Goal: Communication & Community: Answer question/provide support

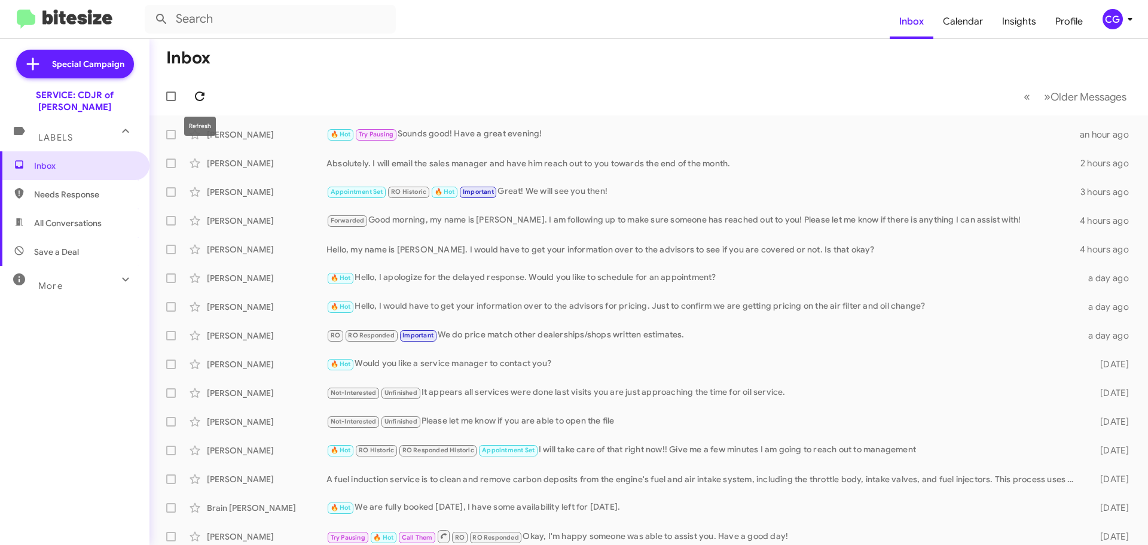
click at [203, 94] on icon at bounding box center [200, 96] width 10 height 10
click at [1119, 22] on div "CG" at bounding box center [1113, 19] width 20 height 20
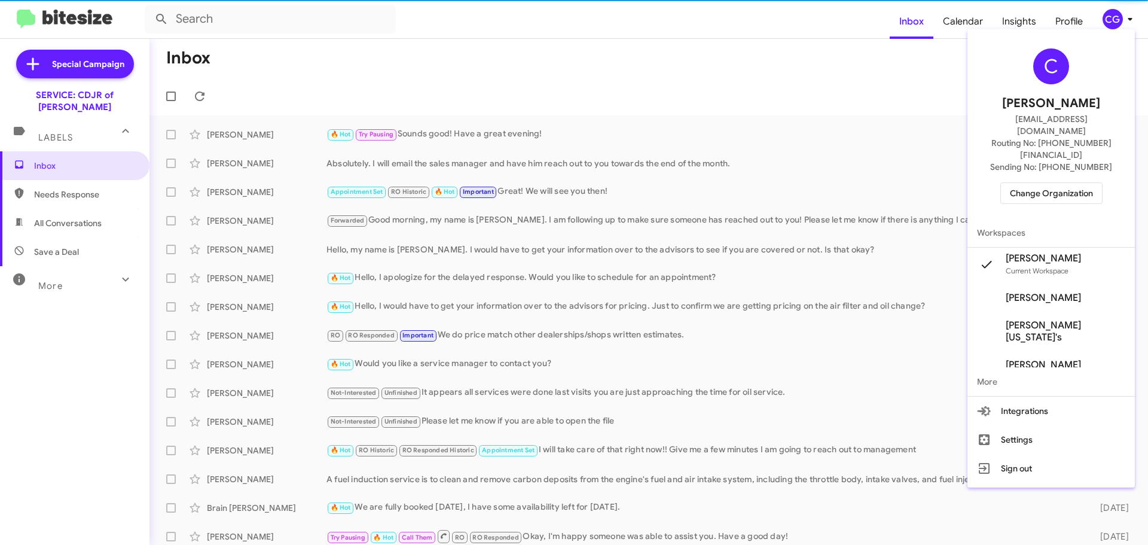
click at [1085, 183] on span "Change Organization" at bounding box center [1051, 193] width 83 height 20
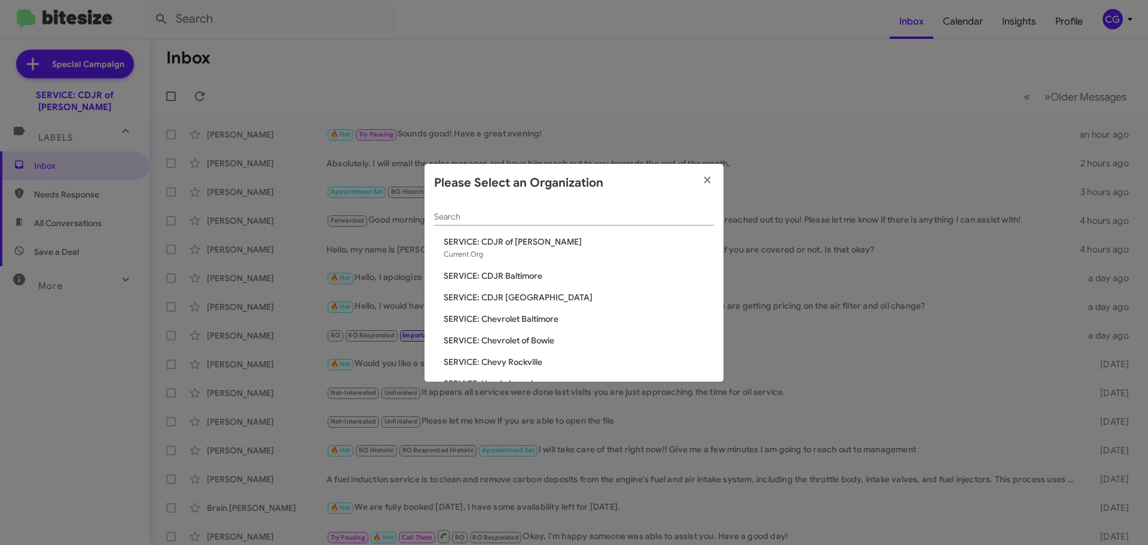
click at [526, 269] on div "Search SERVICE: CDJR of Bowie Current Org SERVICE: CDJR Baltimore SERVICE: CDJR…" at bounding box center [574, 291] width 299 height 179
click at [524, 273] on span "SERVICE: CDJR Baltimore" at bounding box center [579, 276] width 270 height 12
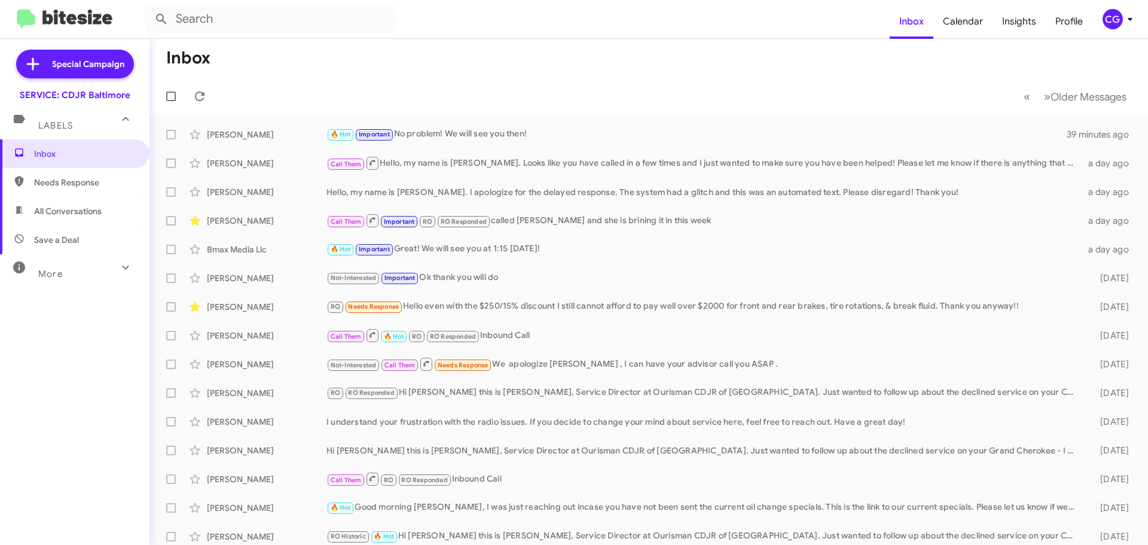
click at [1120, 20] on div "CG" at bounding box center [1113, 19] width 20 height 20
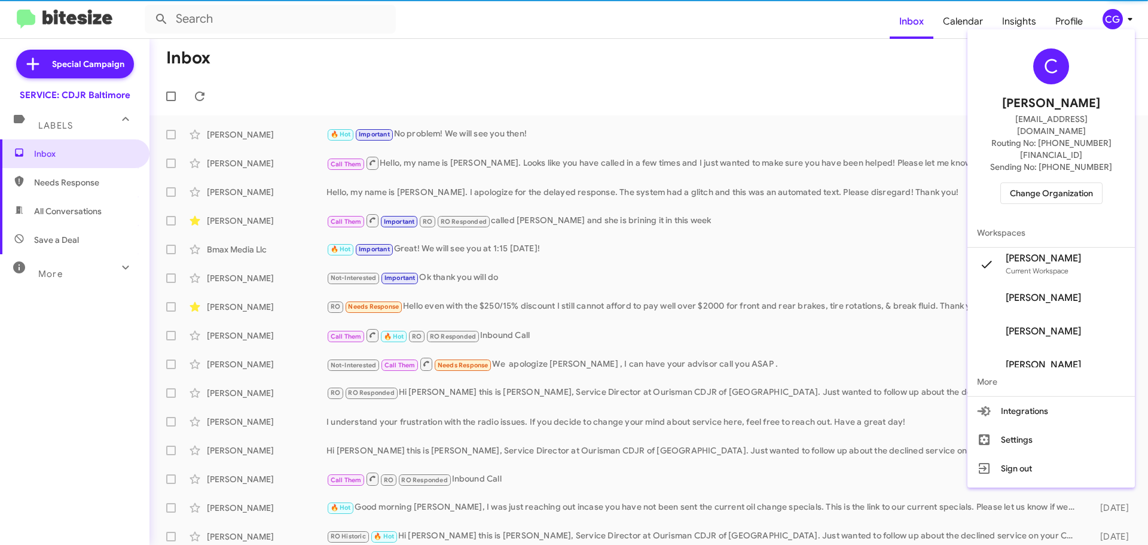
click at [1075, 183] on span "Change Organization" at bounding box center [1051, 193] width 83 height 20
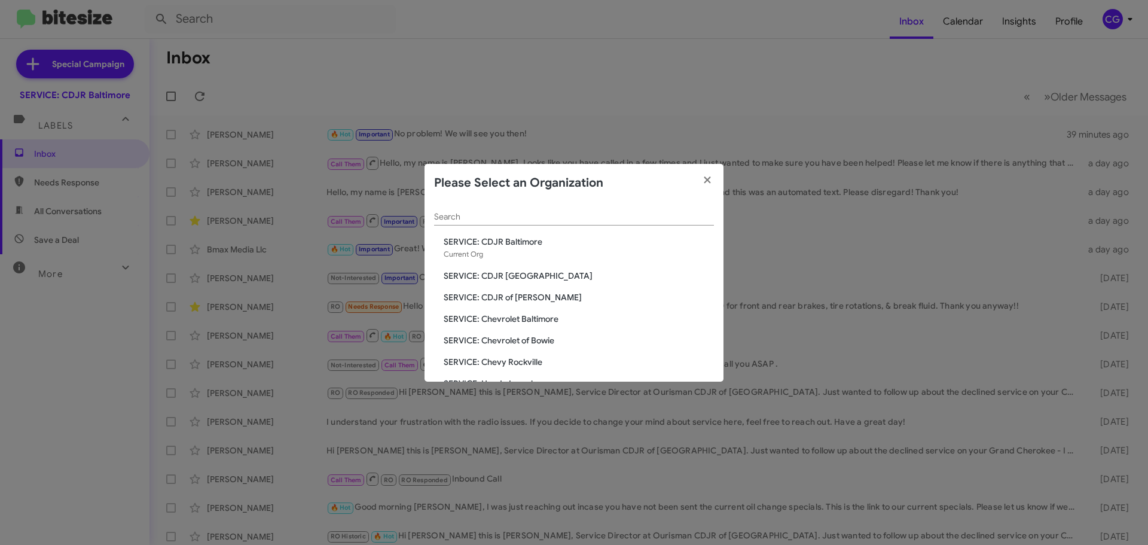
click at [522, 295] on span "SERVICE: CDJR of [PERSON_NAME]" at bounding box center [579, 297] width 270 height 12
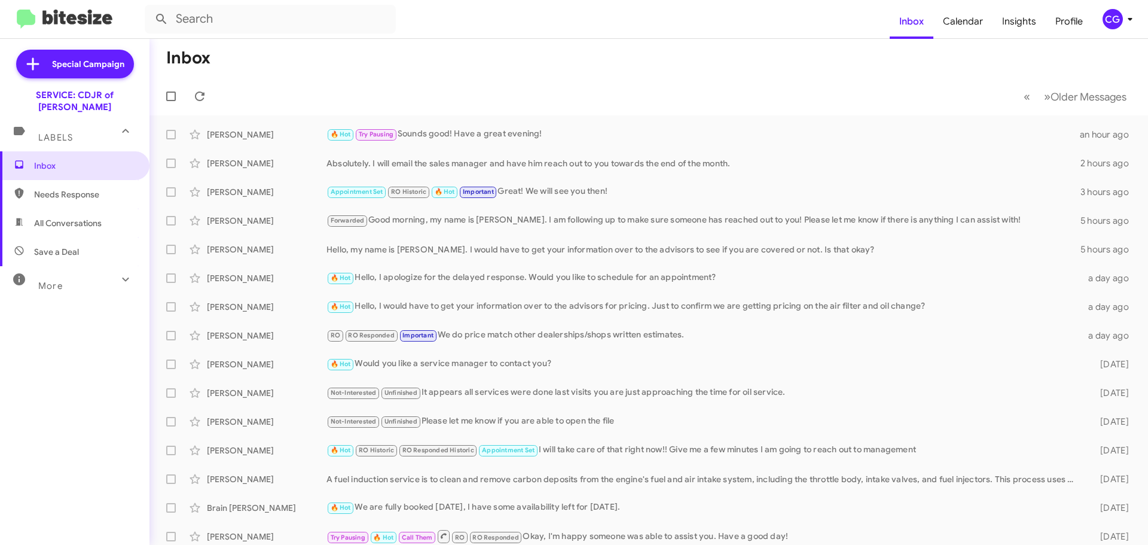
click at [1116, 14] on div "CG" at bounding box center [1113, 19] width 20 height 20
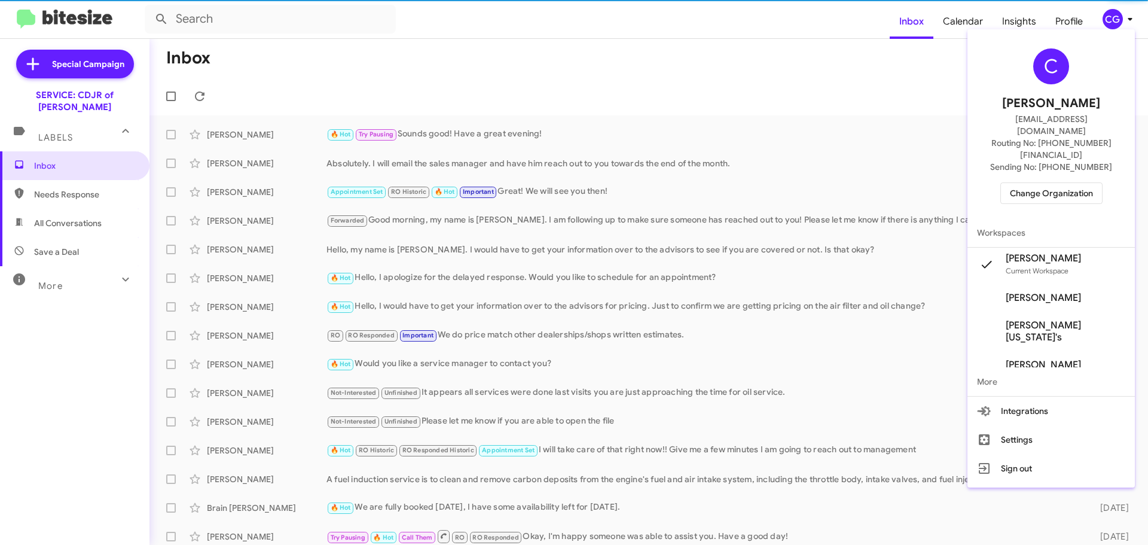
click at [1093, 183] on span "Change Organization" at bounding box center [1051, 193] width 83 height 20
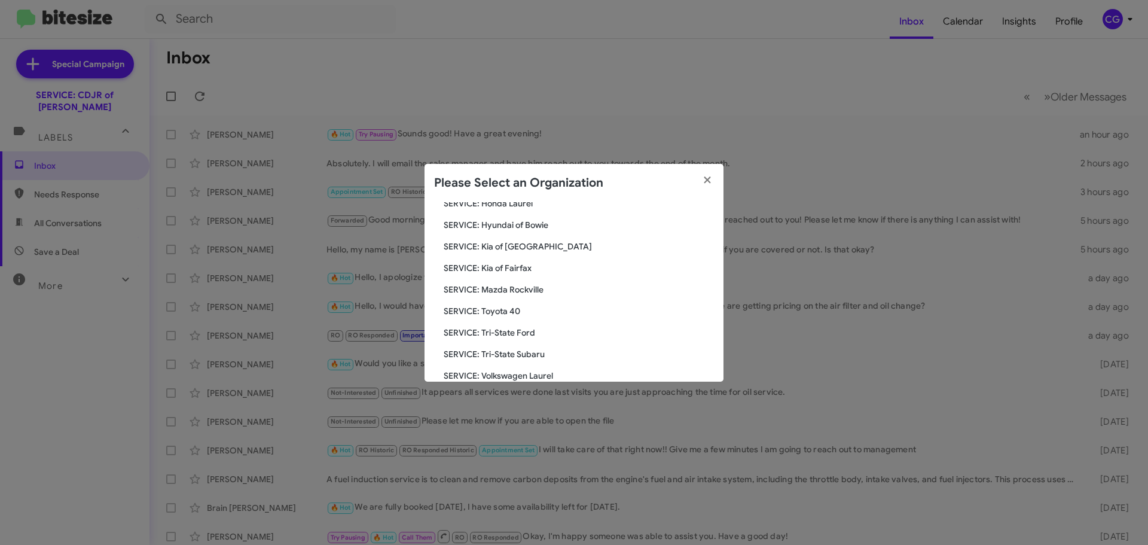
scroll to position [161, 0]
click at [501, 245] on span "SERVICE: Hyundai of Bowie" at bounding box center [579, 244] width 270 height 12
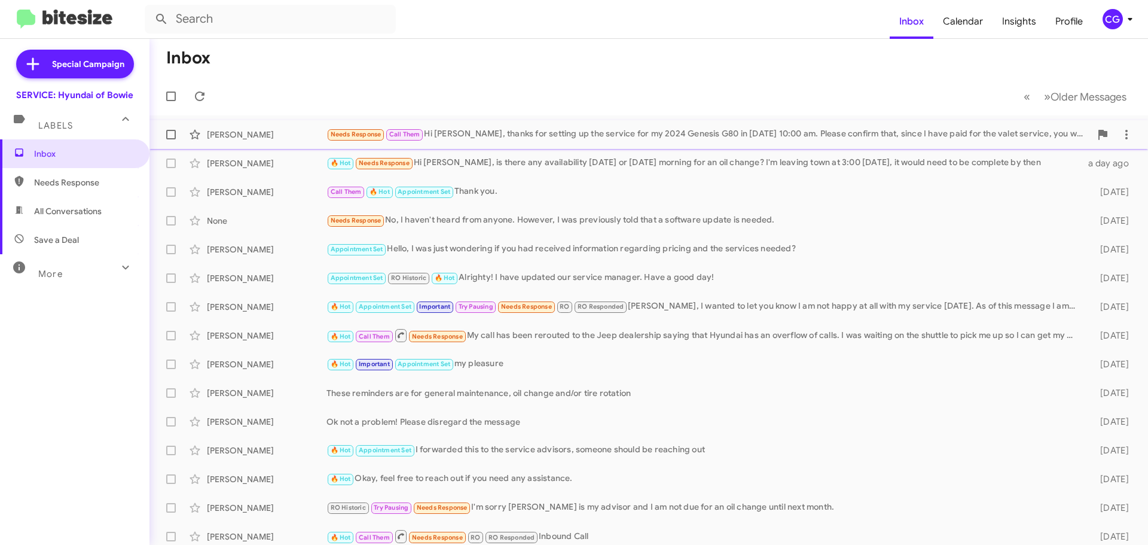
click at [451, 139] on div "Needs Response Call Them Hi Jennifer, thanks for setting up the service for my …" at bounding box center [708, 134] width 764 height 14
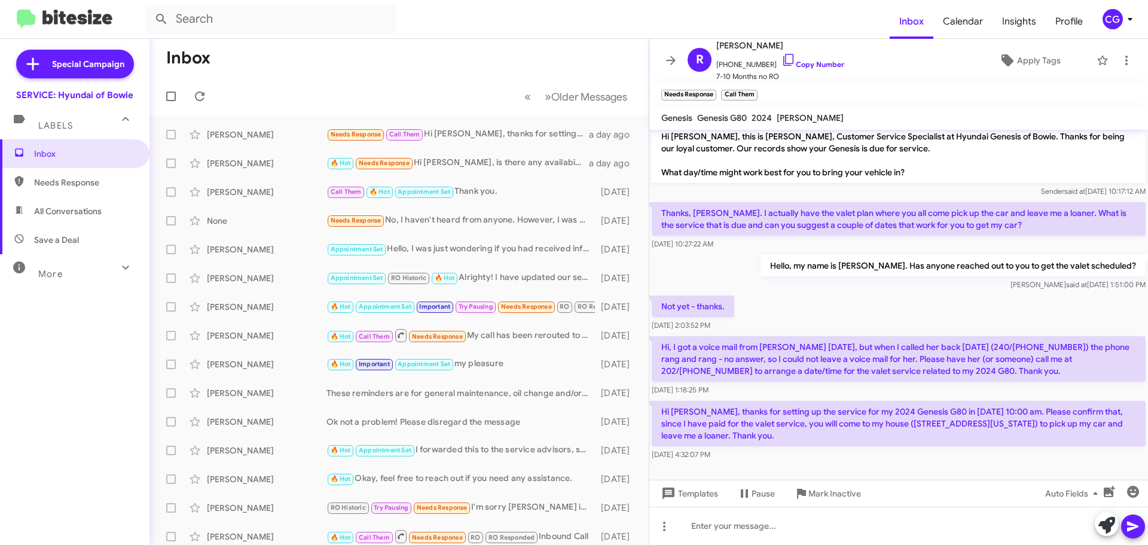
scroll to position [8, 0]
drag, startPoint x: 934, startPoint y: 425, endPoint x: 1117, endPoint y: 424, distance: 183.0
click at [1117, 424] on p "Hi Jennifer, thanks for setting up the service for my 2024 Genesis G80 in Tuesd…" at bounding box center [899, 421] width 494 height 45
copy p "5055 Klingle Street, NW, Washington, DC 20016"
click at [933, 451] on div "Oct 13, 2025, 4:32:07 PM" at bounding box center [899, 453] width 494 height 12
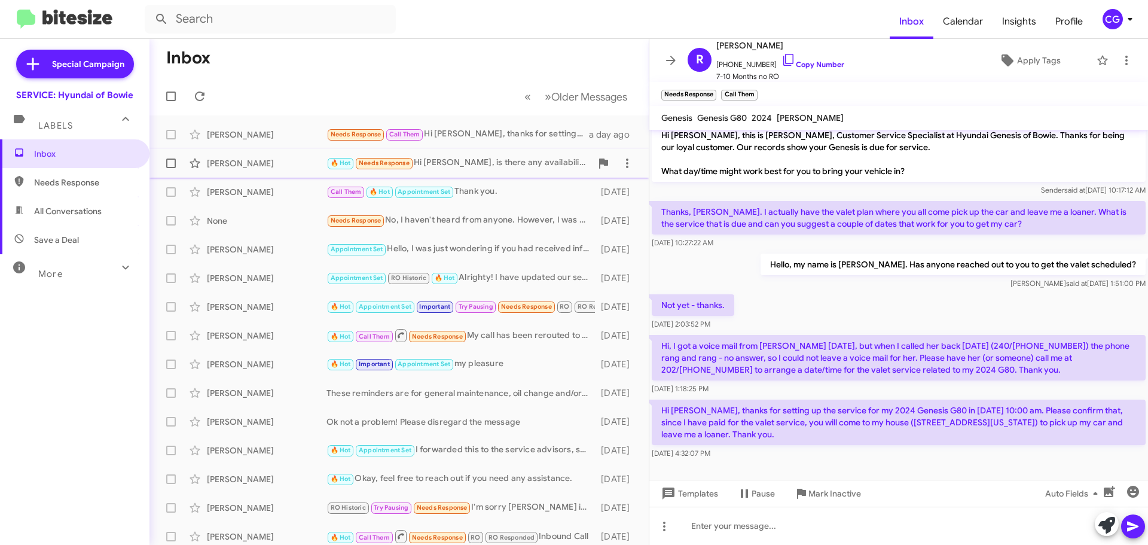
click at [508, 165] on div "🔥 Hot Needs Response Hi Mia, is there any availability tomorrow or Wednesday mo…" at bounding box center [458, 163] width 265 height 14
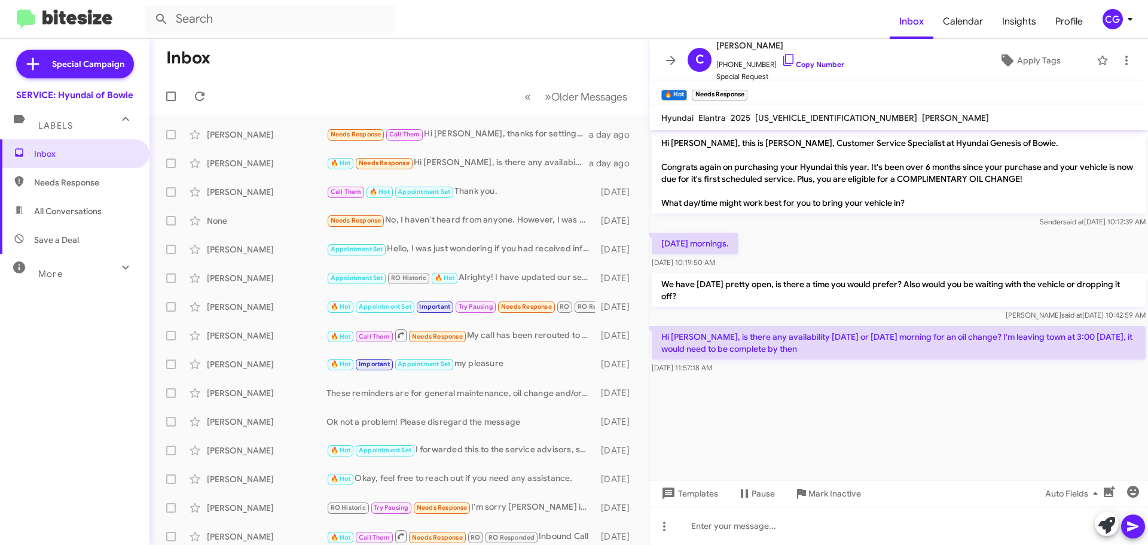
click at [1112, 22] on div "CG" at bounding box center [1113, 19] width 20 height 20
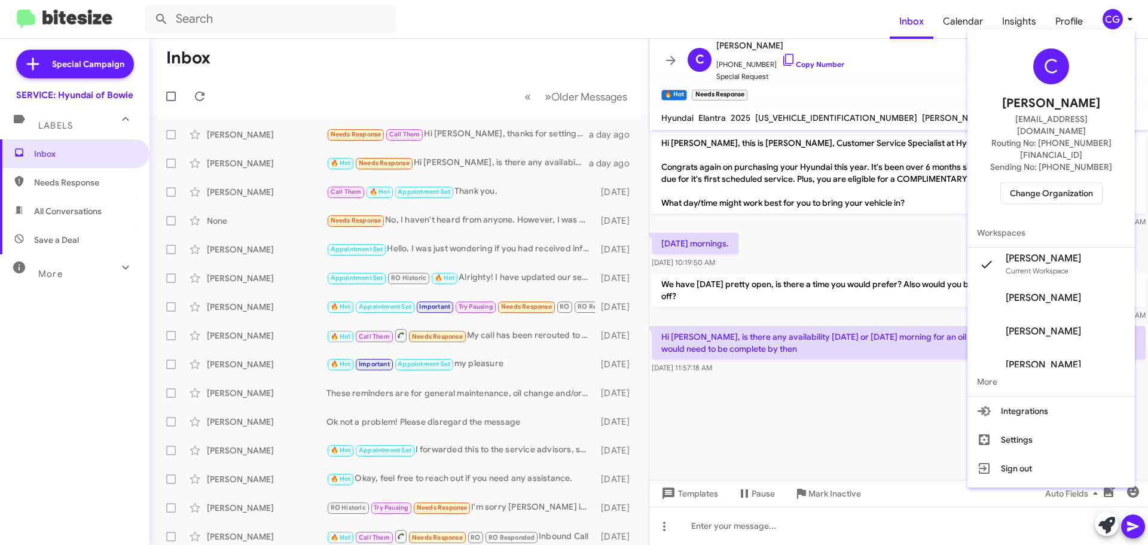
click at [847, 238] on div at bounding box center [574, 272] width 1148 height 545
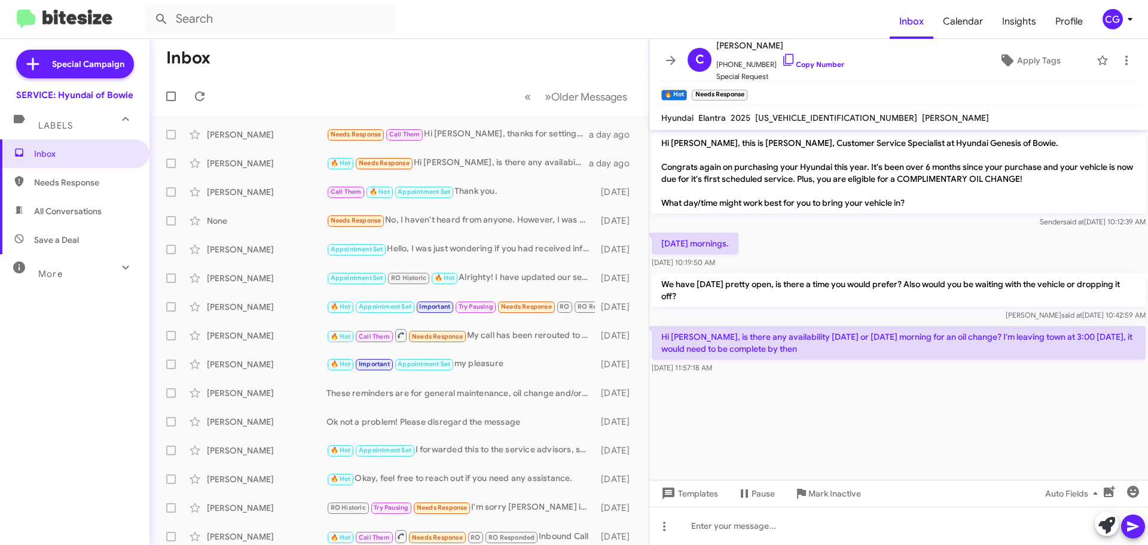
click at [1120, 20] on div "CG" at bounding box center [1113, 19] width 20 height 20
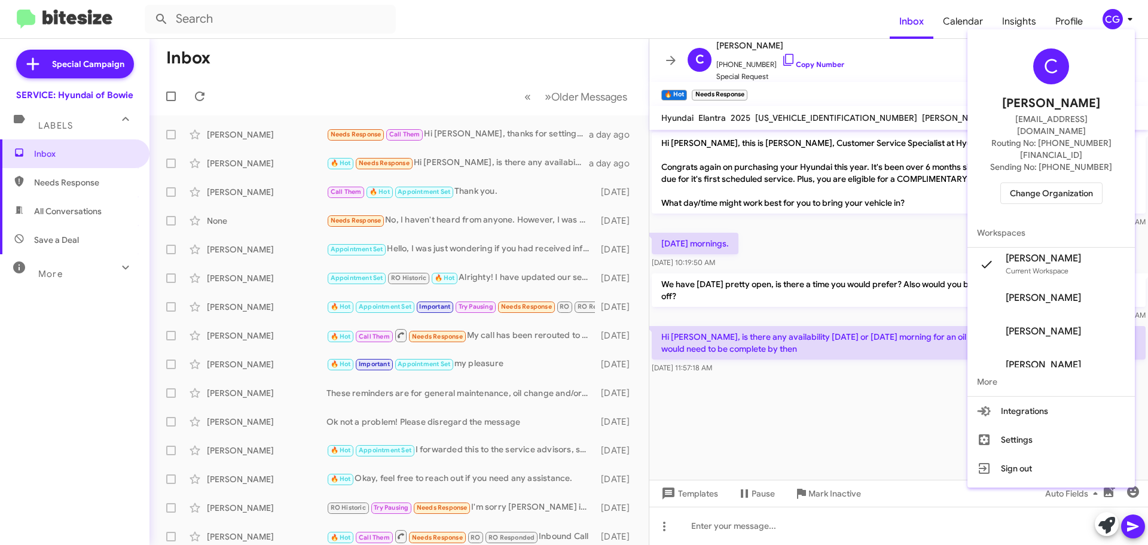
click at [832, 254] on div at bounding box center [574, 272] width 1148 height 545
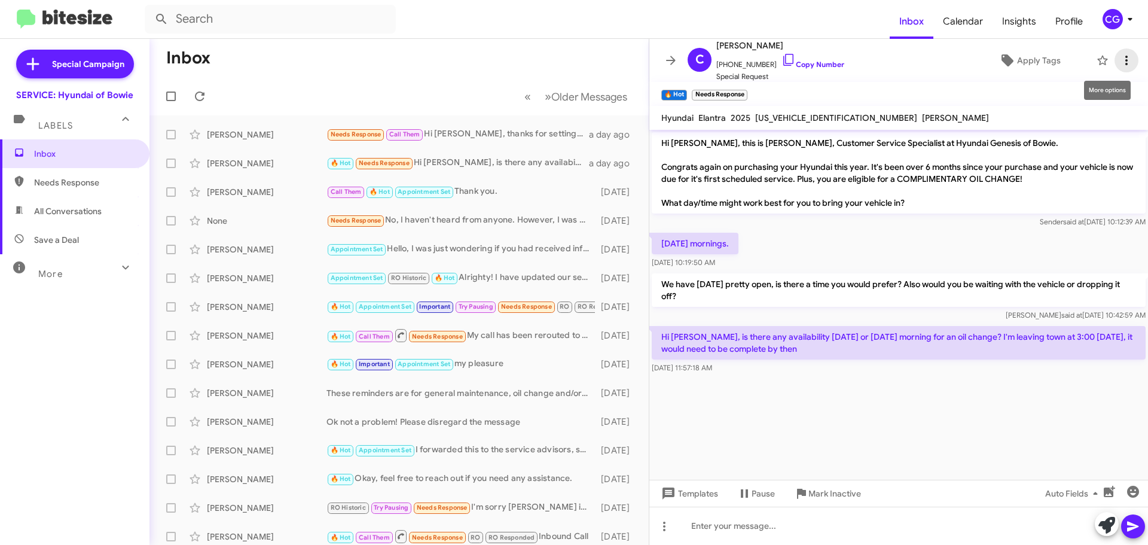
click at [1119, 54] on icon at bounding box center [1126, 60] width 14 height 14
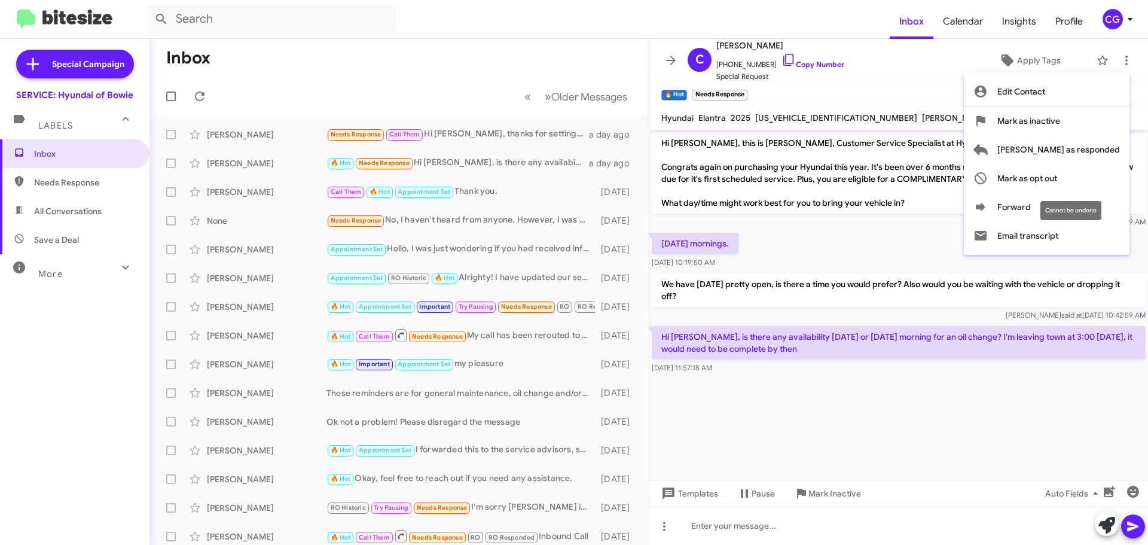
click at [1075, 206] on div "Cannot be undone" at bounding box center [1070, 210] width 61 height 19
click at [1047, 215] on div "Cannot be undone" at bounding box center [1070, 210] width 61 height 19
click at [985, 207] on icon at bounding box center [981, 207] width 10 height 8
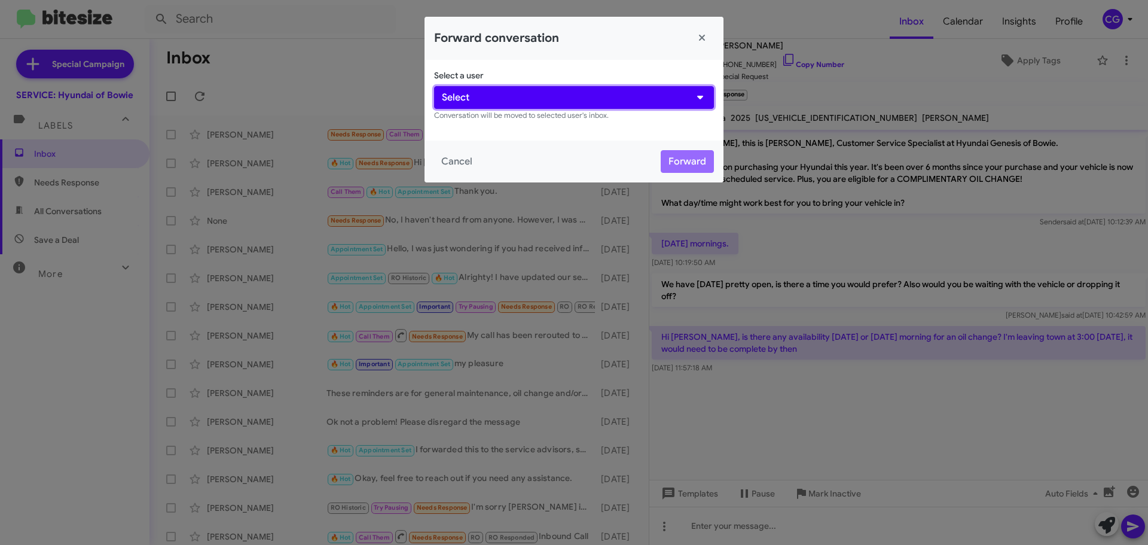
click at [649, 87] on button "Select" at bounding box center [574, 97] width 280 height 23
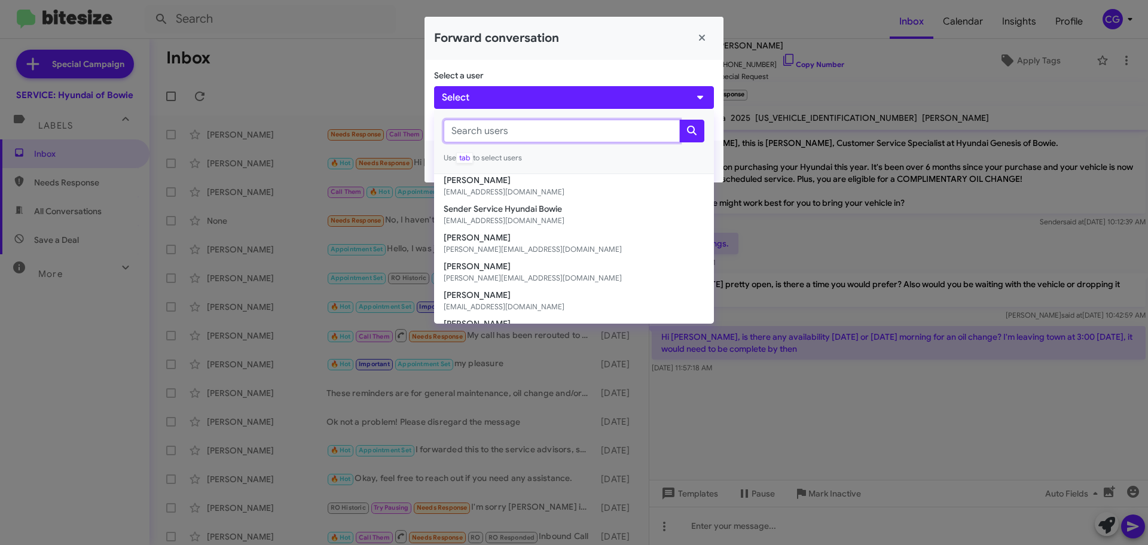
click at [556, 135] on input "text" at bounding box center [562, 131] width 236 height 23
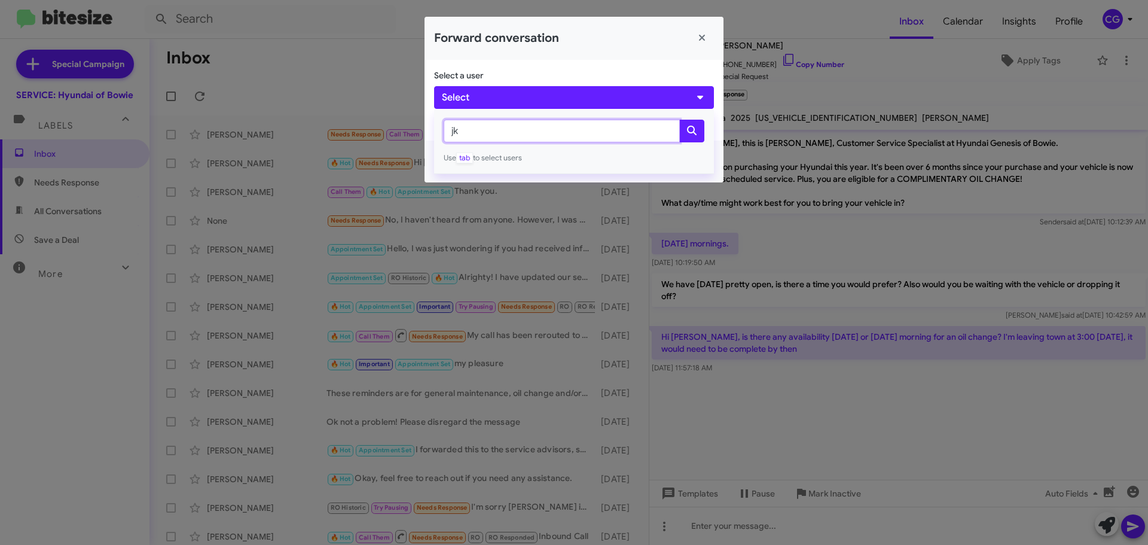
type input "j"
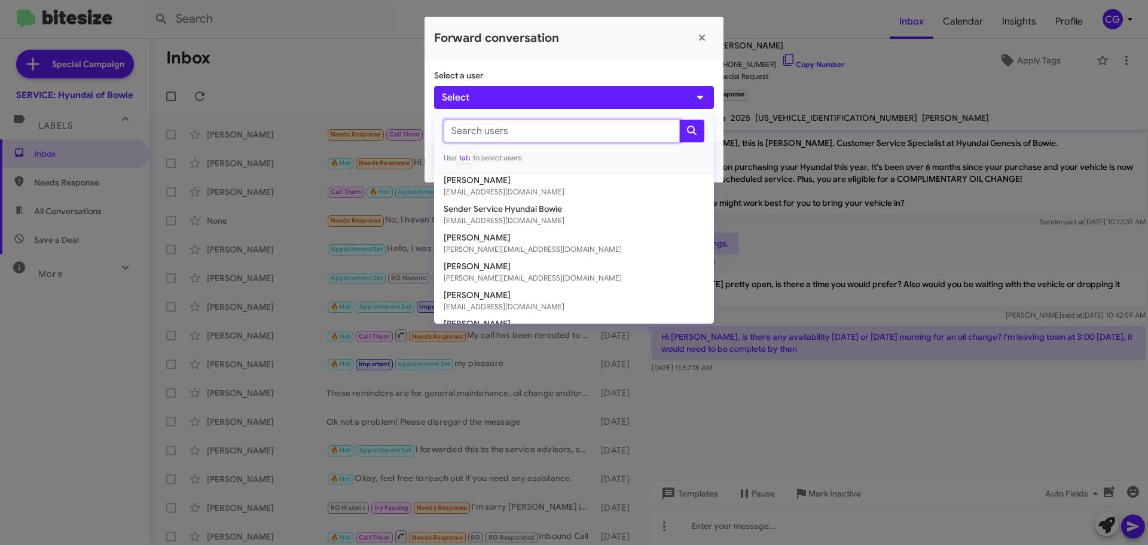
type input "l"
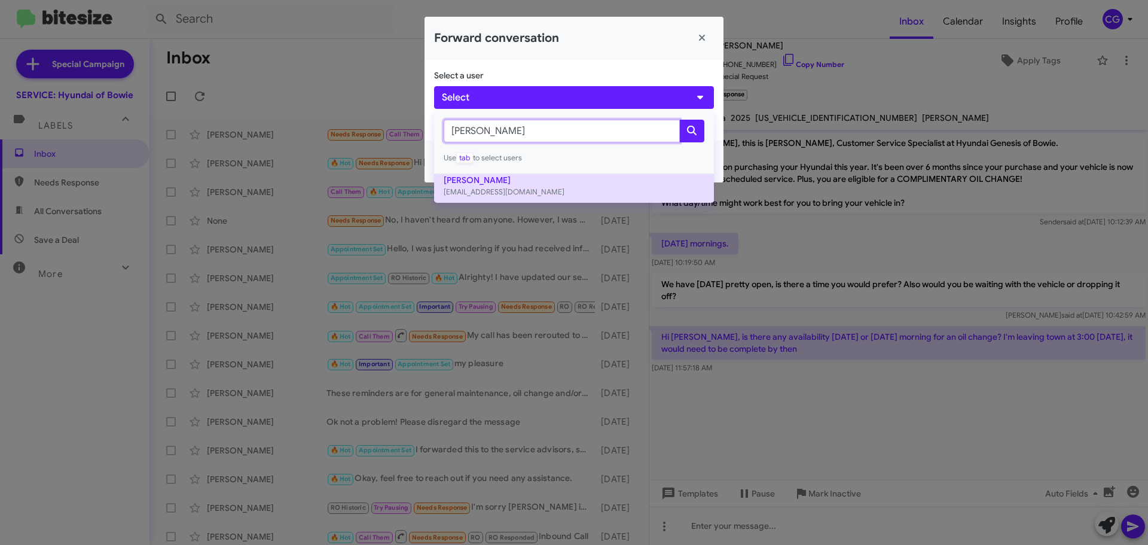
type input "kim"
click at [627, 182] on button "Kimberly Cole kcole@ourismancars.com" at bounding box center [574, 188] width 280 height 29
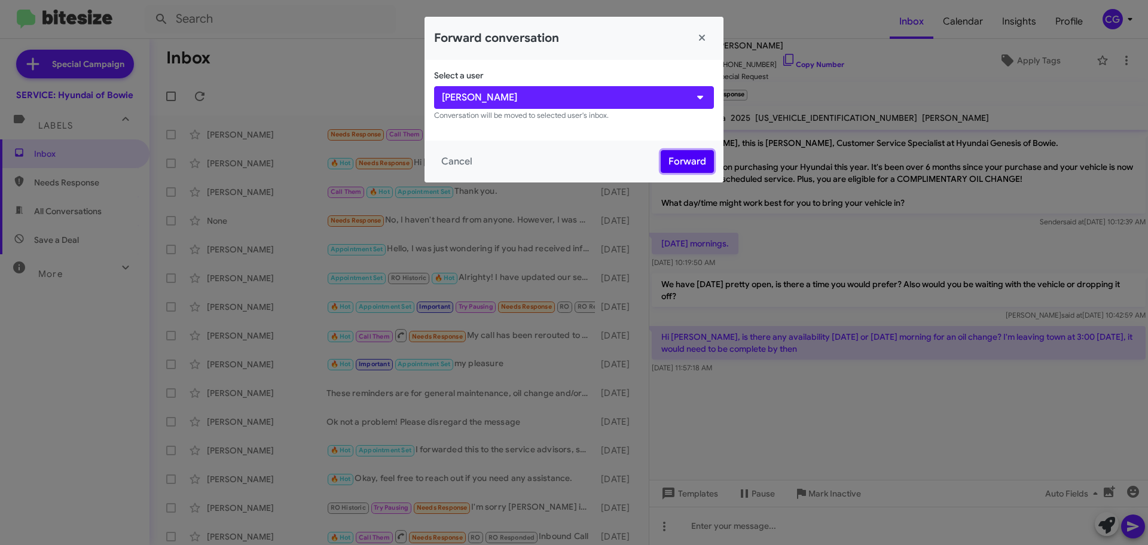
click at [700, 160] on button "Forward" at bounding box center [687, 161] width 53 height 23
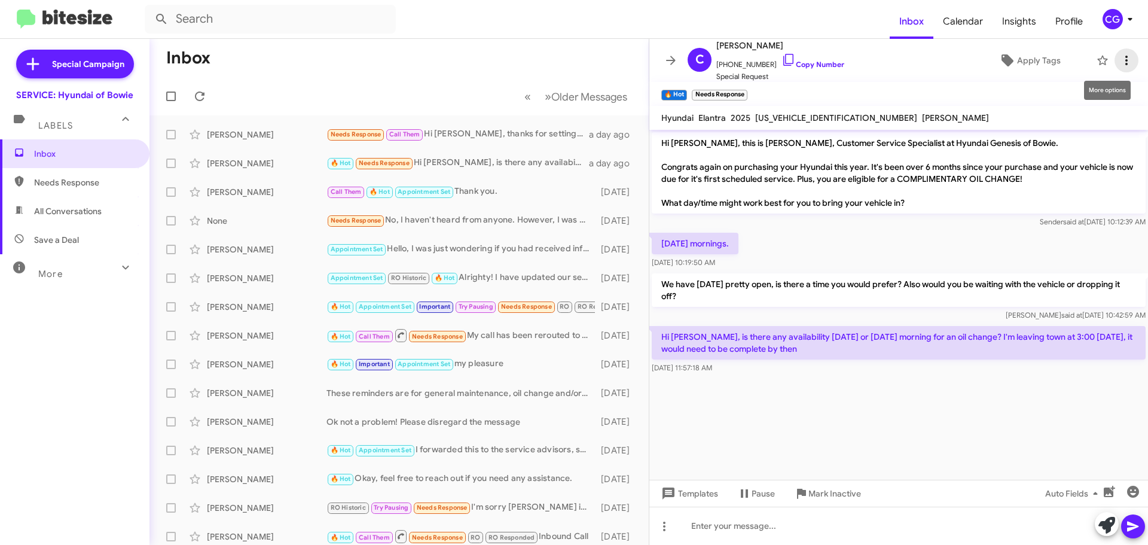
click at [1119, 66] on icon at bounding box center [1126, 60] width 14 height 14
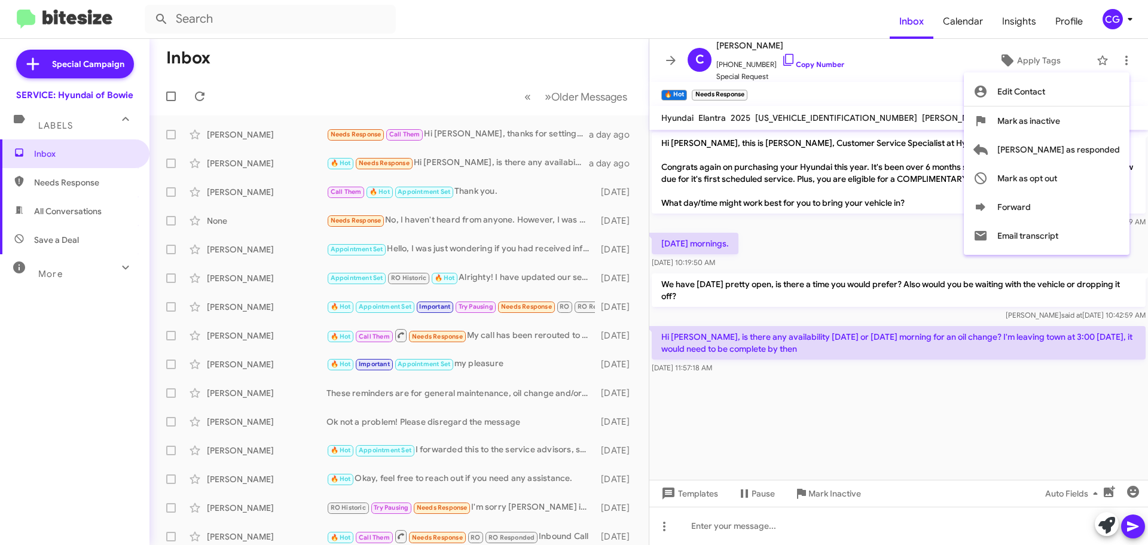
click at [984, 386] on div at bounding box center [574, 272] width 1148 height 545
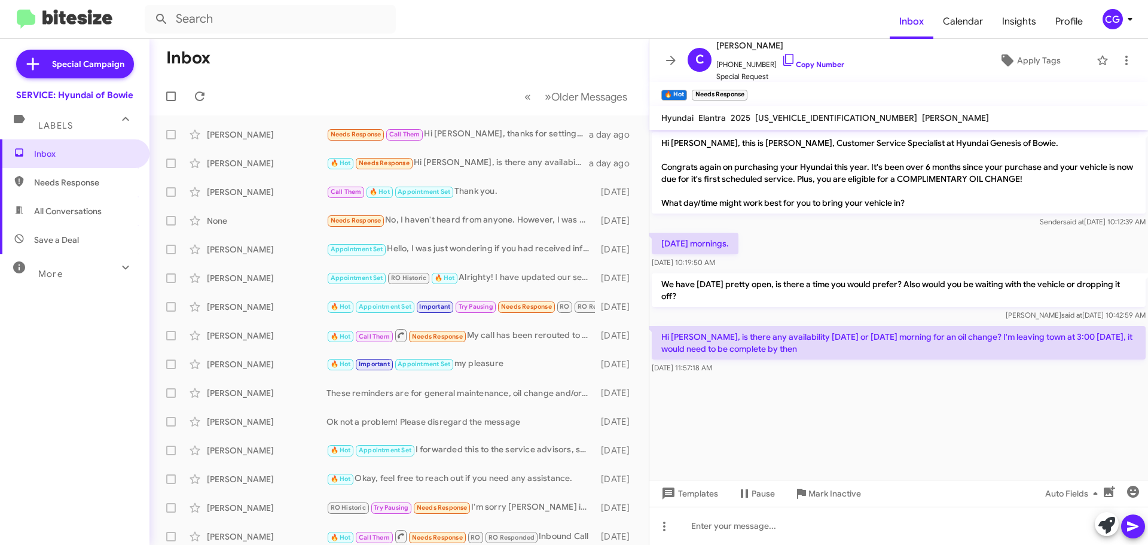
click at [1130, 59] on mat-toolbar "C Caleb Cooke +13368317224 Copy Number Special Request Apply Tags" at bounding box center [898, 60] width 499 height 43
click at [1125, 58] on icon at bounding box center [1126, 61] width 2 height 10
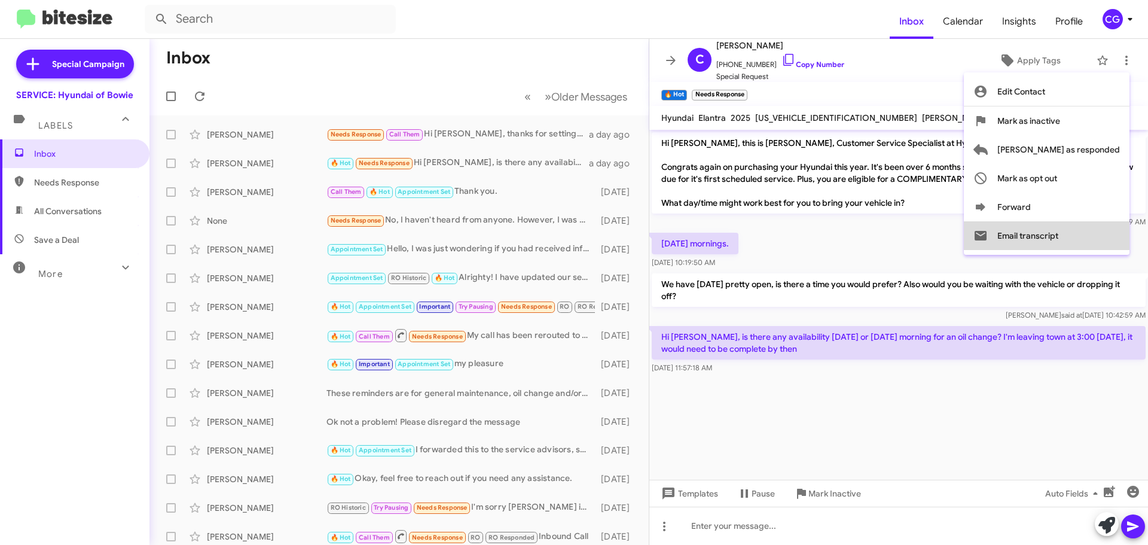
click at [1103, 245] on button "Email transcript" at bounding box center [1047, 235] width 166 height 29
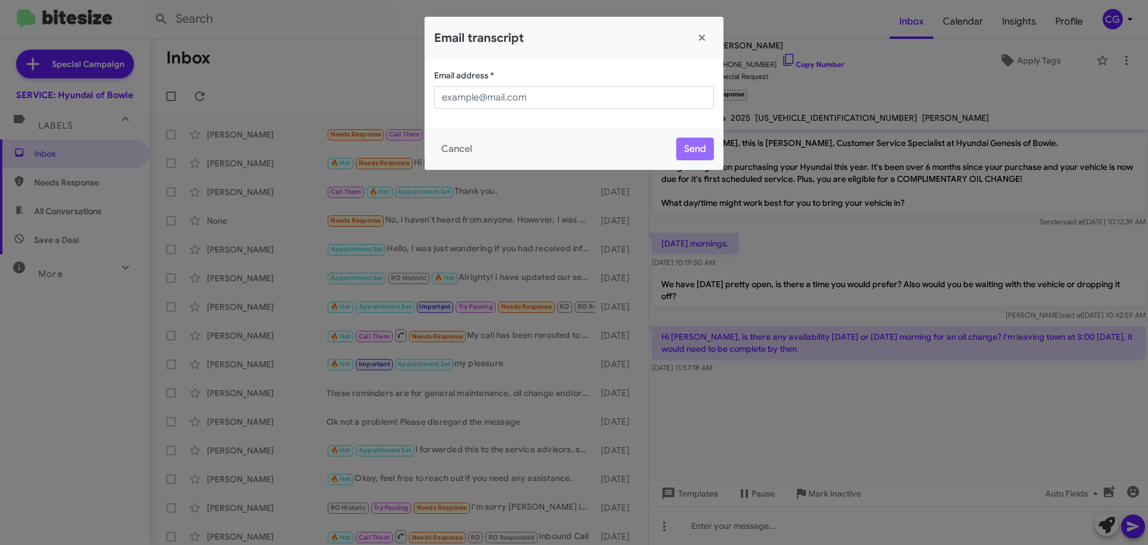
drag, startPoint x: 591, startPoint y: 84, endPoint x: 579, endPoint y: 91, distance: 13.8
click at [587, 86] on div "Email address *" at bounding box center [574, 88] width 280 height 39
click at [573, 100] on input "Email address *" at bounding box center [574, 97] width 280 height 23
type input "kim"
click at [695, 40] on button "Close" at bounding box center [702, 38] width 24 height 24
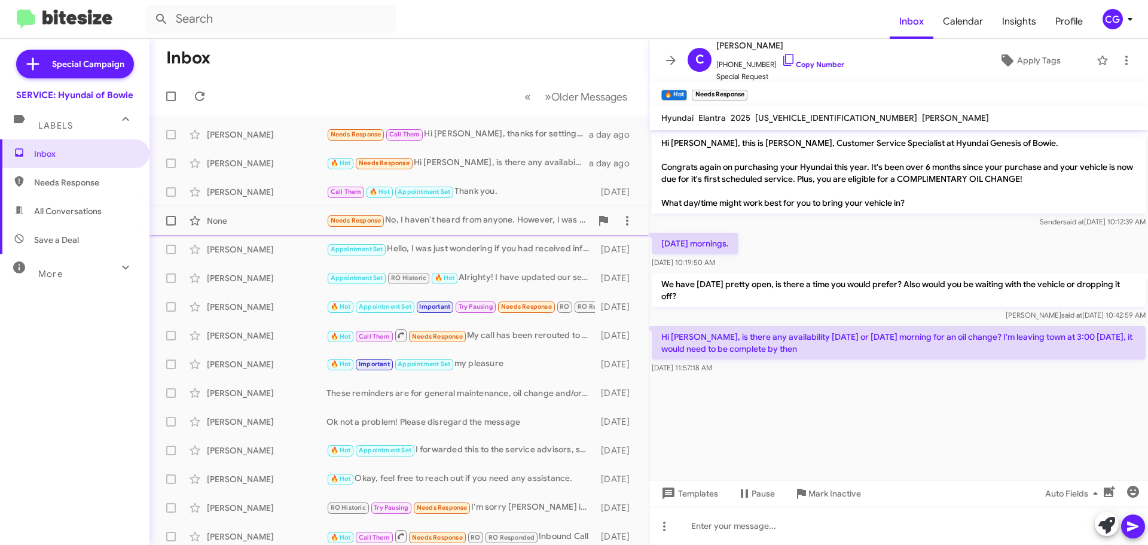
click at [545, 224] on div "Needs Response No, I haven't heard from anyone. However, I was previously told …" at bounding box center [458, 220] width 265 height 14
